Goal: Task Accomplishment & Management: Manage account settings

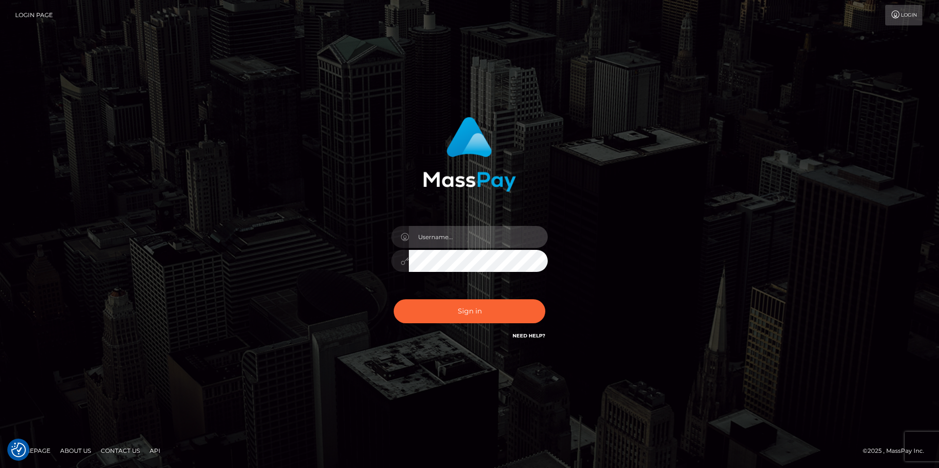
click at [449, 240] on input "text" at bounding box center [478, 237] width 139 height 22
click at [0, 468] on com-1password-button at bounding box center [0, 468] width 0 height 0
type input "smiley.throne"
click at [450, 239] on input "text" at bounding box center [478, 237] width 139 height 22
type input "smiley.throne"
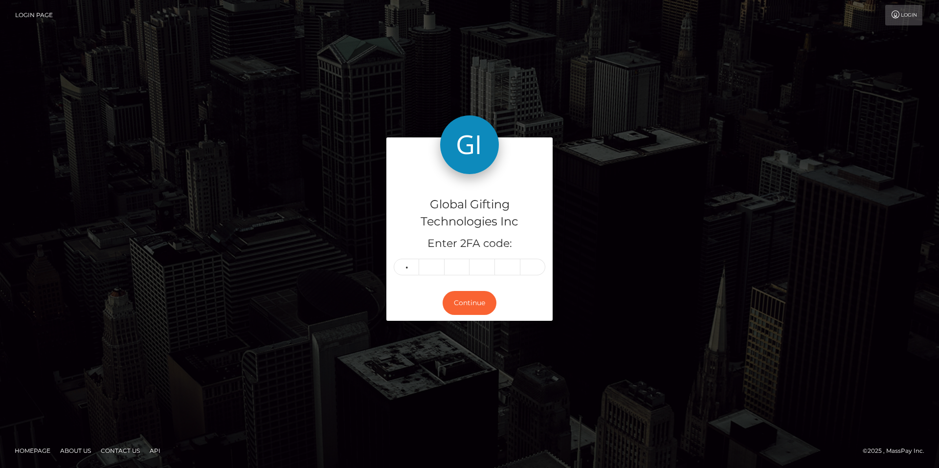
type input "1"
type input "8"
type input "3"
type input "4"
type input "3"
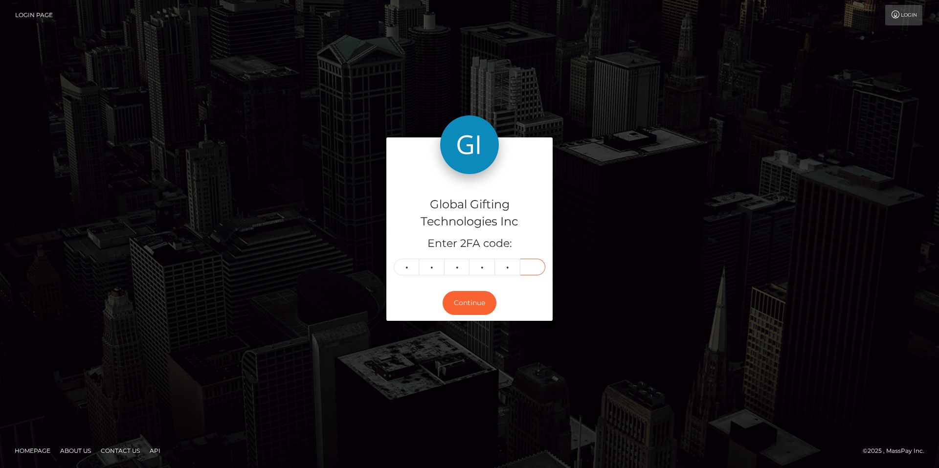
type input "0"
